Goal: Information Seeking & Learning: Learn about a topic

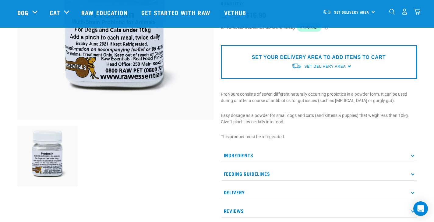
scroll to position [123, 0]
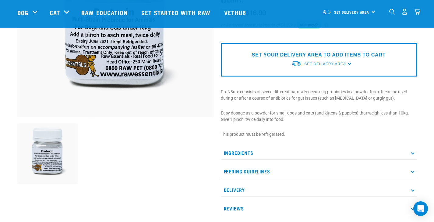
click at [231, 154] on p "Ingredients" at bounding box center [319, 153] width 196 height 14
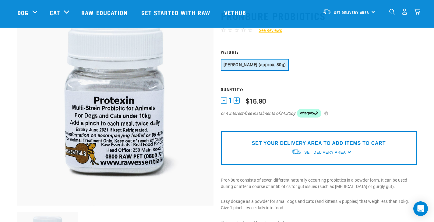
scroll to position [0, 0]
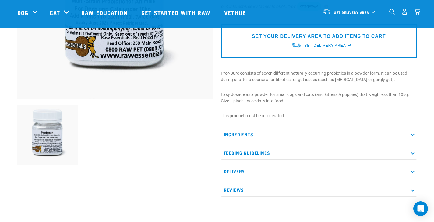
scroll to position [142, 0]
click at [247, 133] on p "Ingredients" at bounding box center [319, 134] width 196 height 14
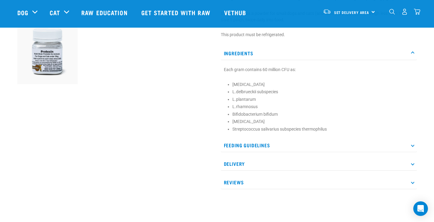
scroll to position [230, 0]
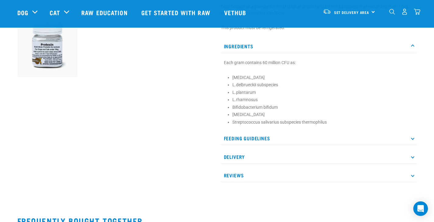
click at [246, 140] on p "Feeding Guidelines" at bounding box center [319, 139] width 196 height 14
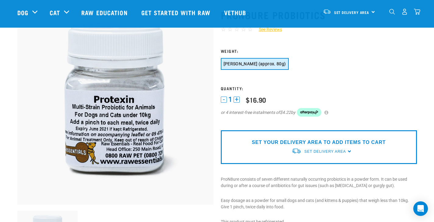
scroll to position [0, 0]
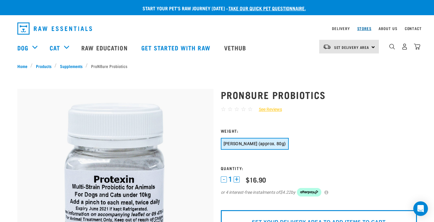
click at [368, 29] on link "Stores" at bounding box center [364, 28] width 14 height 2
